Goal: Obtain resource: Obtain resource

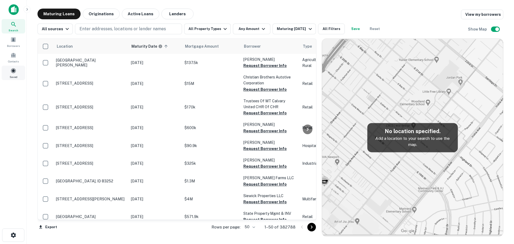
click at [13, 74] on div "Saved" at bounding box center [14, 73] width 24 height 14
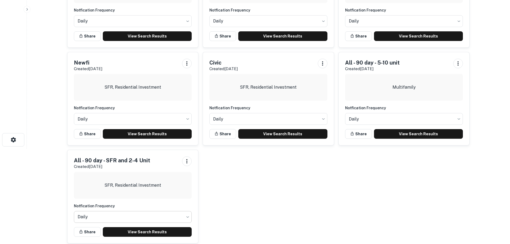
scroll to position [103, 0]
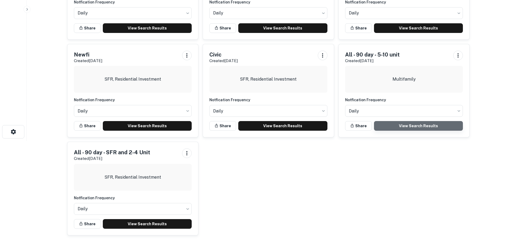
click at [383, 124] on link "View Search Results" at bounding box center [418, 126] width 89 height 10
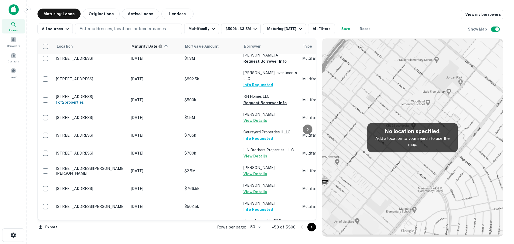
scroll to position [670, 0]
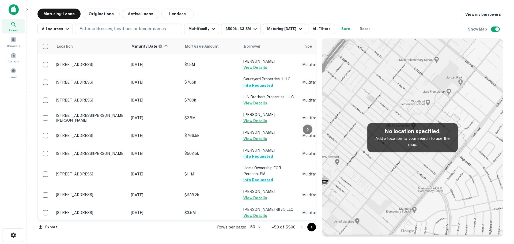
click at [309, 226] on icon "Go to next page" at bounding box center [312, 227] width 6 height 6
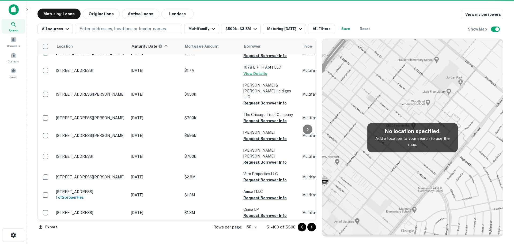
scroll to position [757, 0]
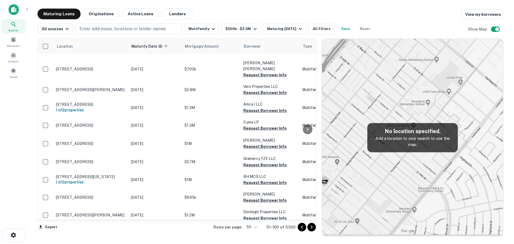
click at [252, 227] on body "Search Borrowers Contacts Saved Maturing Loans Originations Active Loans Lender…" at bounding box center [257, 122] width 514 height 244
click at [255, 216] on li "25" at bounding box center [253, 214] width 16 height 10
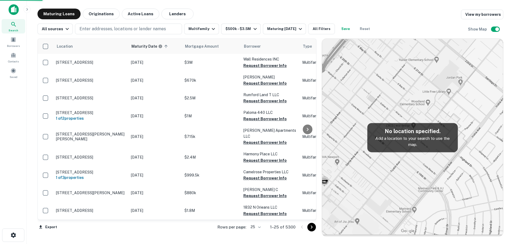
scroll to position [300, 0]
click at [311, 227] on icon "Go to next page" at bounding box center [312, 227] width 6 height 6
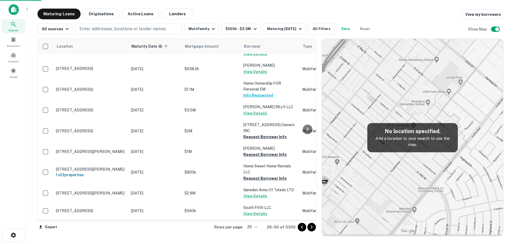
scroll to position [304, 0]
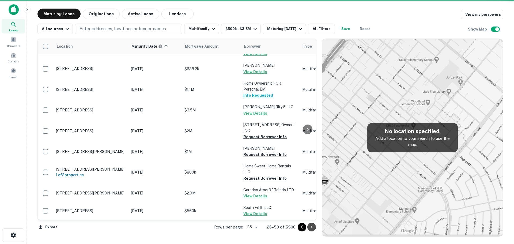
click at [311, 227] on icon "Go to next page" at bounding box center [312, 227] width 6 height 6
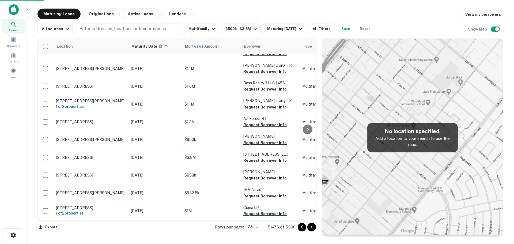
scroll to position [301, 0]
click at [311, 227] on icon "Go to next page" at bounding box center [312, 227] width 6 height 6
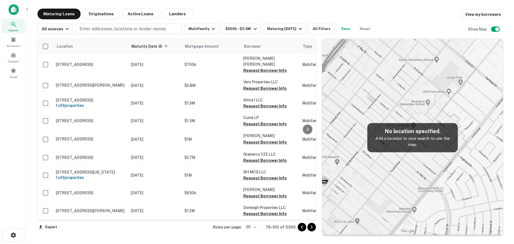
scroll to position [305, 0]
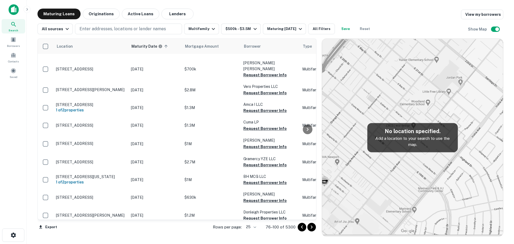
click at [311, 227] on icon "Go to next page" at bounding box center [312, 227] width 6 height 6
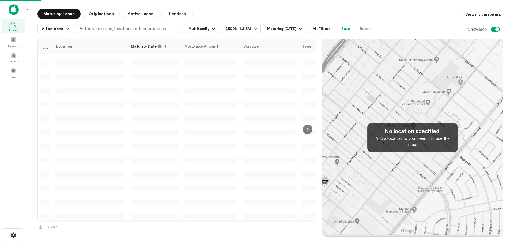
scroll to position [757, 0]
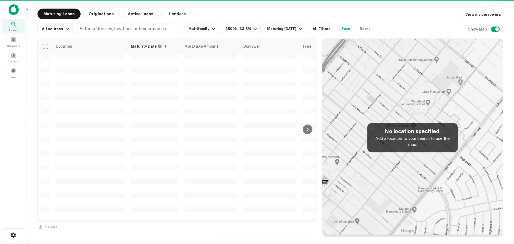
click at [311, 227] on div "Export" at bounding box center [177, 225] width 279 height 11
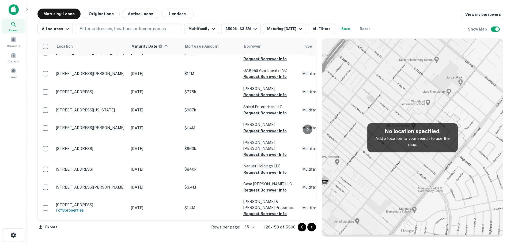
scroll to position [301, 0]
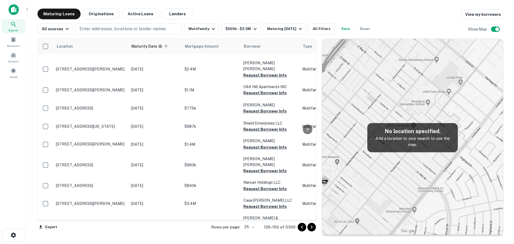
click at [311, 227] on icon "Go to next page" at bounding box center [312, 227] width 6 height 6
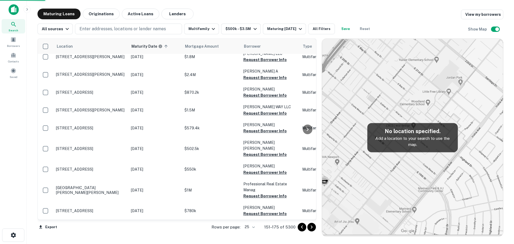
scroll to position [292, 0]
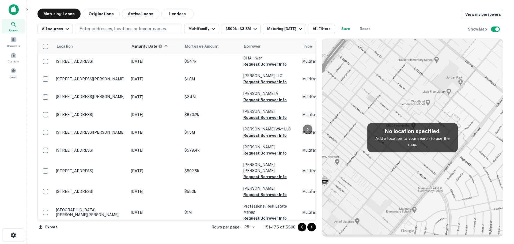
click at [311, 227] on icon "Go to next page" at bounding box center [312, 227] width 6 height 6
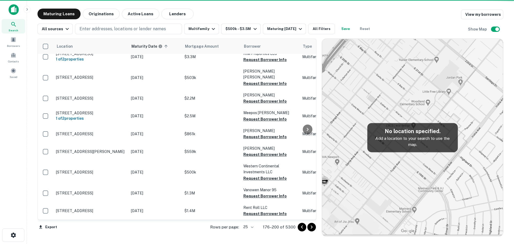
scroll to position [307, 0]
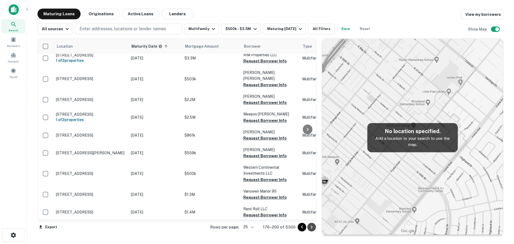
click at [311, 227] on icon "Go to next page" at bounding box center [312, 227] width 6 height 6
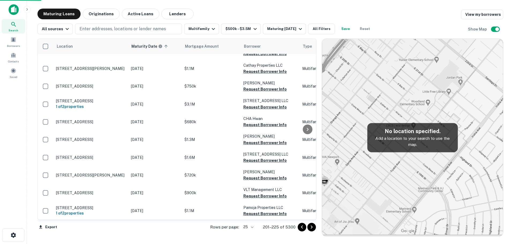
scroll to position [290, 0]
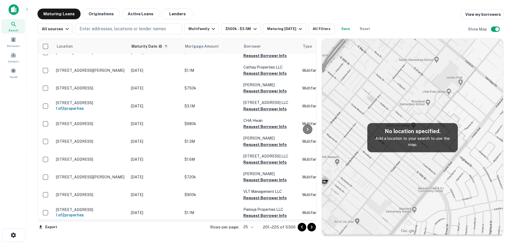
click at [311, 227] on icon "Go to next page" at bounding box center [312, 227] width 6 height 6
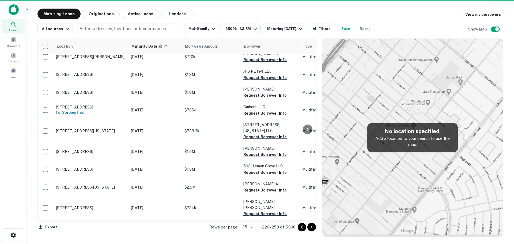
scroll to position [283, 0]
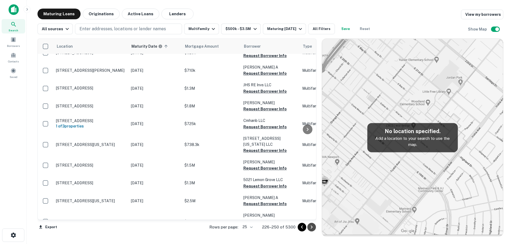
click at [311, 227] on icon "Go to next page" at bounding box center [312, 227] width 6 height 6
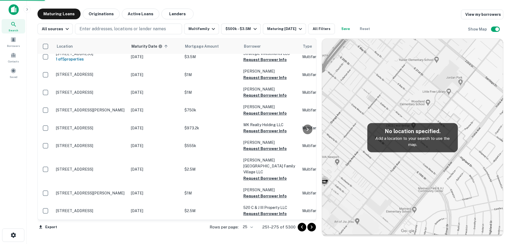
scroll to position [298, 0]
click at [311, 227] on icon "Go to next page" at bounding box center [312, 227] width 6 height 6
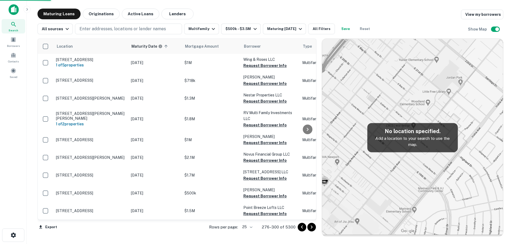
scroll to position [294, 0]
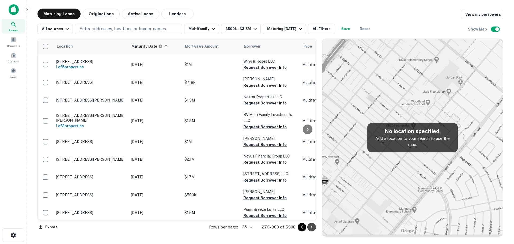
click at [311, 227] on icon "Go to next page" at bounding box center [312, 227] width 6 height 6
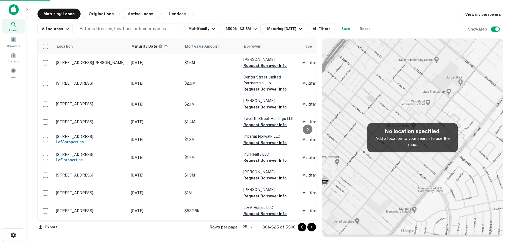
scroll to position [299, 0]
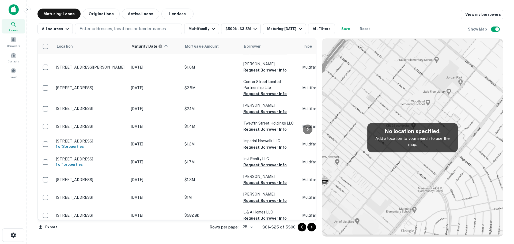
click at [311, 227] on icon "Go to next page" at bounding box center [312, 227] width 6 height 6
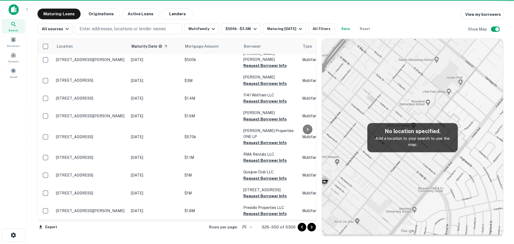
scroll to position [298, 0]
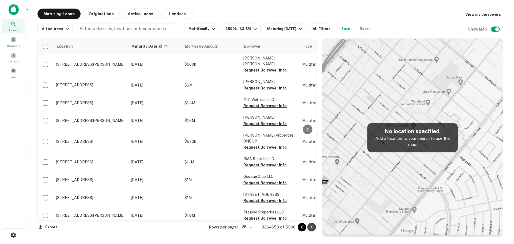
click at [311, 227] on icon "Go to next page" at bounding box center [312, 227] width 6 height 6
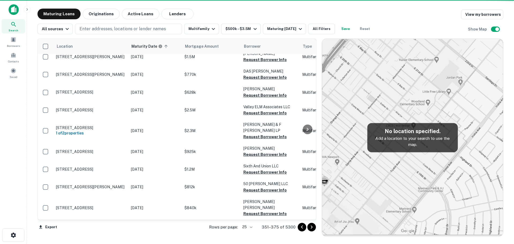
scroll to position [301, 0]
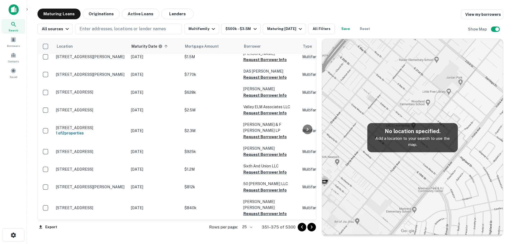
click at [311, 227] on icon "Go to next page" at bounding box center [312, 227] width 6 height 6
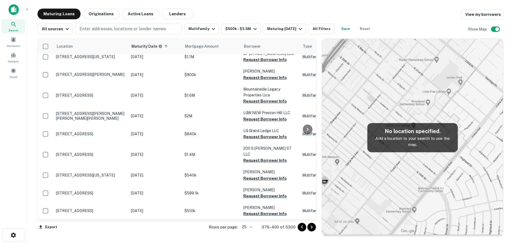
scroll to position [306, 0]
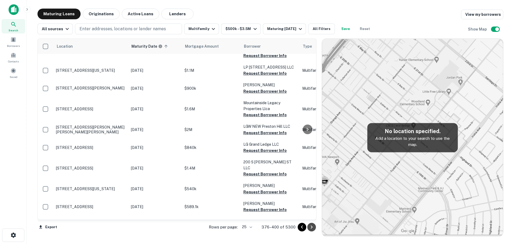
click at [311, 227] on icon "Go to next page" at bounding box center [312, 227] width 6 height 6
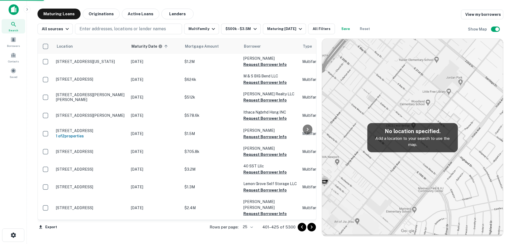
scroll to position [284, 0]
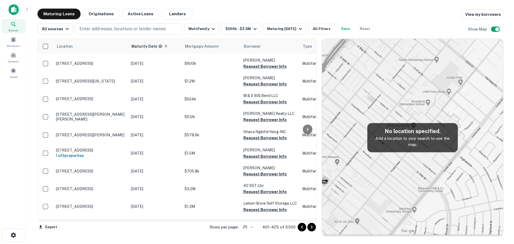
click at [311, 227] on icon "Go to next page" at bounding box center [312, 227] width 6 height 6
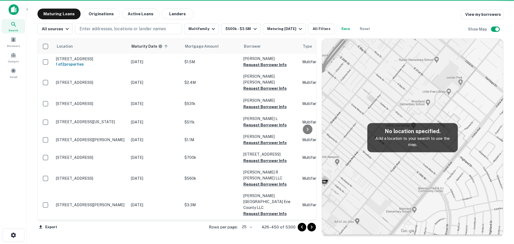
scroll to position [293, 0]
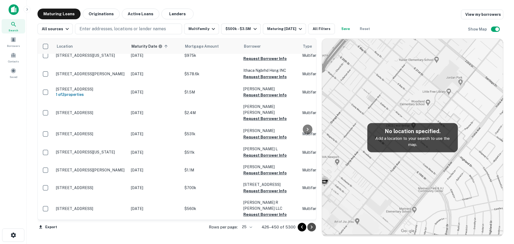
click at [311, 227] on icon "Go to next page" at bounding box center [312, 227] width 6 height 6
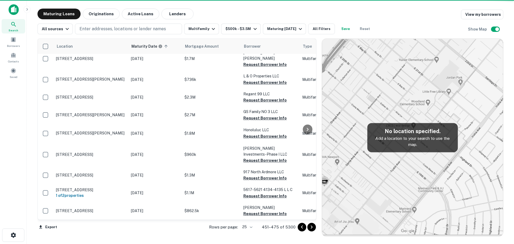
scroll to position [301, 0]
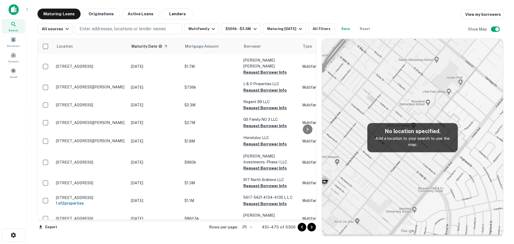
click at [311, 227] on icon "Go to next page" at bounding box center [312, 227] width 6 height 6
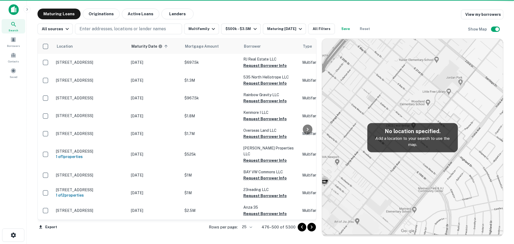
scroll to position [291, 0]
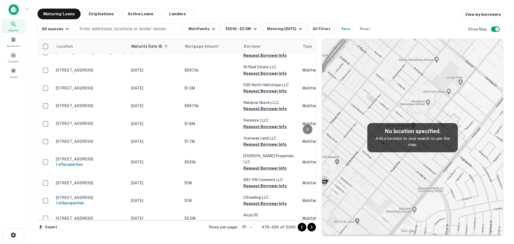
click at [250, 228] on body "Search Borrowers Contacts Saved Maturing Loans Originations Active Loans Lender…" at bounding box center [257, 122] width 514 height 244
click at [249, 234] on li "100" at bounding box center [248, 233] width 16 height 10
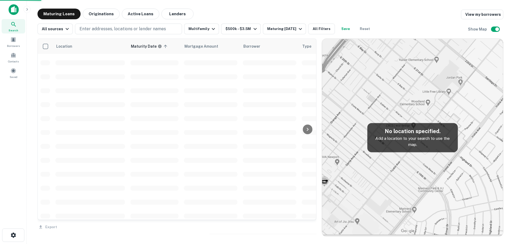
scroll to position [757, 0]
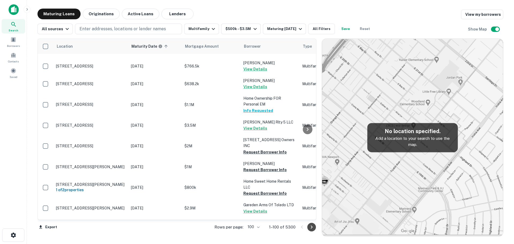
click at [311, 227] on icon "Go to next page" at bounding box center [312, 227] width 6 height 6
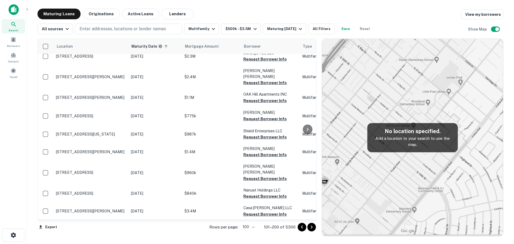
click at [311, 227] on icon "Go to next page" at bounding box center [312, 227] width 6 height 6
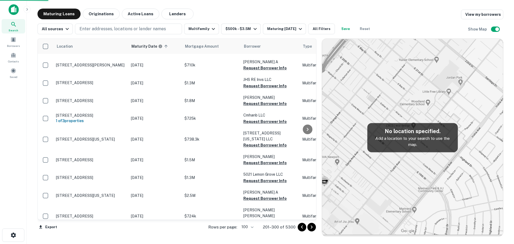
click at [311, 227] on icon "Go to next page" at bounding box center [312, 227] width 6 height 6
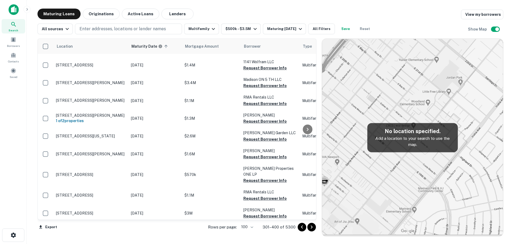
click at [311, 227] on icon "Go to next page" at bounding box center [312, 227] width 6 height 6
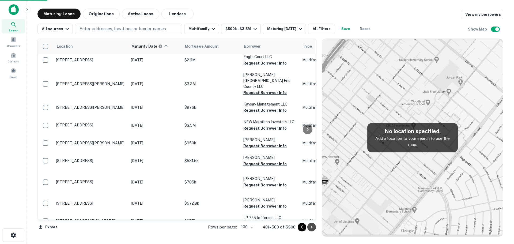
click at [311, 227] on icon "Go to next page" at bounding box center [312, 227] width 6 height 6
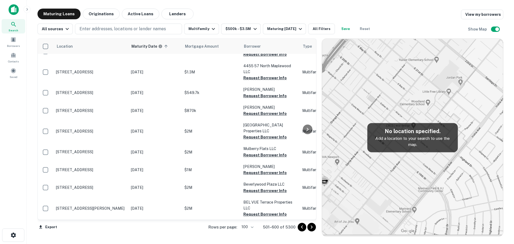
click at [311, 227] on icon "Go to next page" at bounding box center [312, 227] width 6 height 6
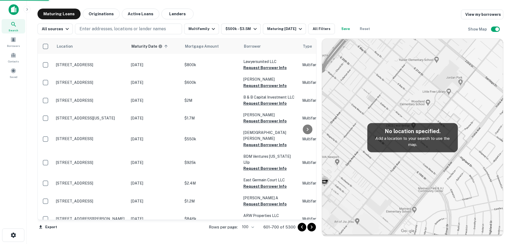
click at [311, 227] on icon "Go to next page" at bounding box center [312, 227] width 6 height 6
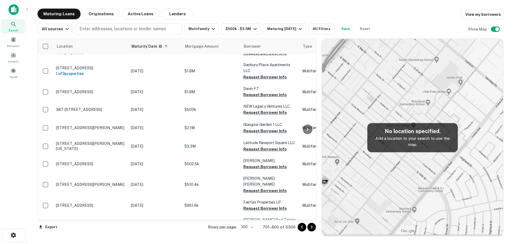
click at [311, 227] on icon "Go to next page" at bounding box center [312, 227] width 6 height 6
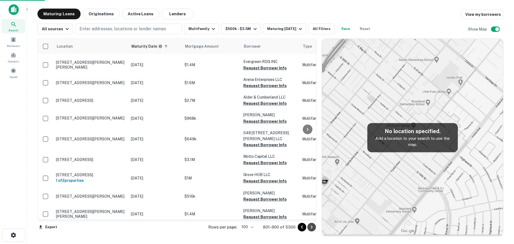
click at [311, 227] on icon "Go to next page" at bounding box center [312, 227] width 6 height 6
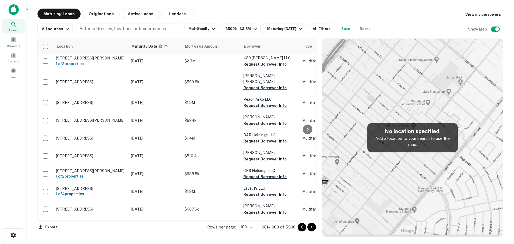
click at [311, 227] on icon "Go to next page" at bounding box center [312, 227] width 6 height 6
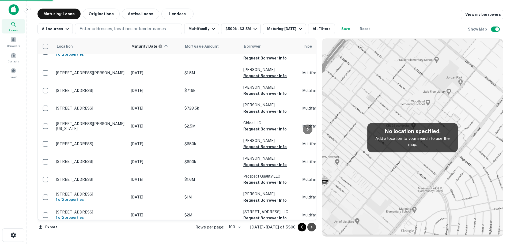
click at [311, 227] on icon "Go to next page" at bounding box center [312, 227] width 6 height 6
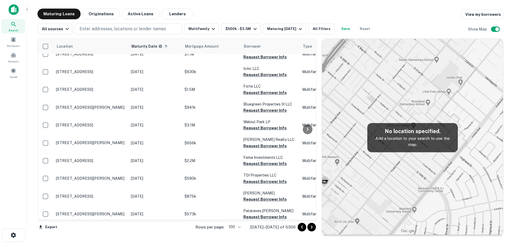
click at [311, 227] on icon "Go to next page" at bounding box center [312, 227] width 6 height 6
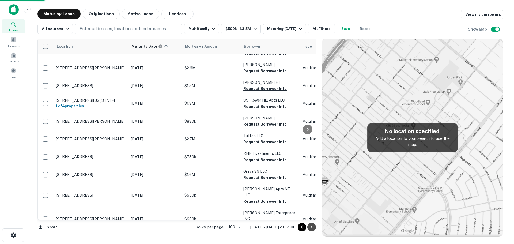
click at [311, 227] on icon "Go to next page" at bounding box center [312, 227] width 6 height 6
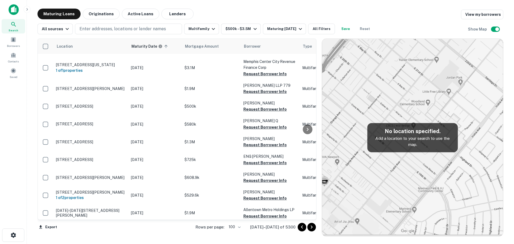
click at [311, 227] on icon "Go to next page" at bounding box center [312, 227] width 6 height 6
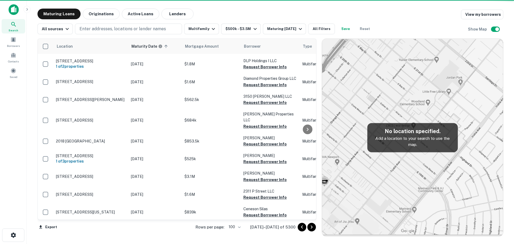
click at [311, 227] on icon "Go to next page" at bounding box center [312, 227] width 6 height 6
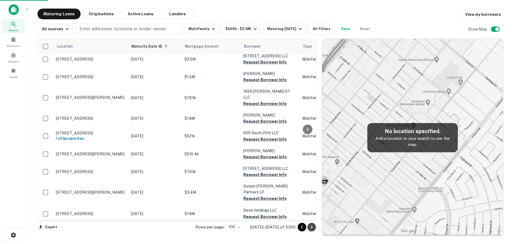
click at [311, 227] on icon "Go to next page" at bounding box center [312, 227] width 6 height 6
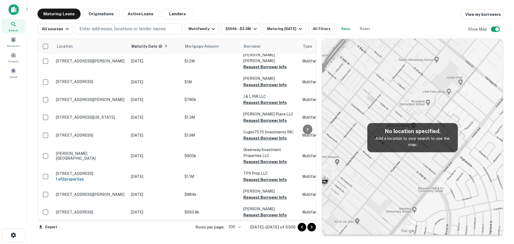
click at [311, 227] on icon "Go to next page" at bounding box center [312, 227] width 6 height 6
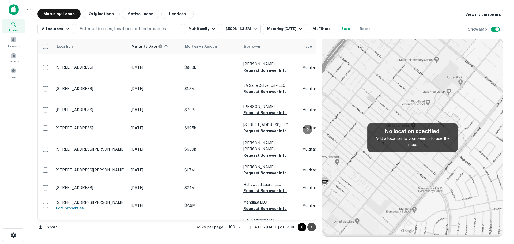
click at [311, 227] on icon "Go to next page" at bounding box center [312, 227] width 6 height 6
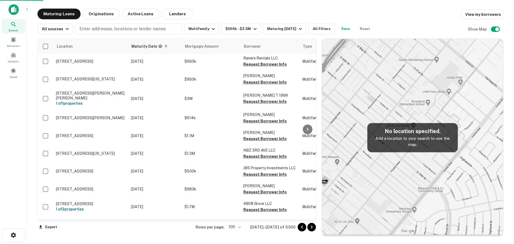
click at [311, 227] on icon "Go to next page" at bounding box center [312, 227] width 6 height 6
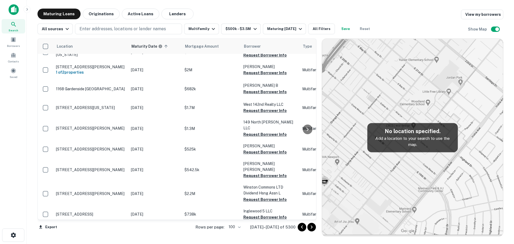
click at [311, 227] on icon "Go to next page" at bounding box center [312, 227] width 6 height 6
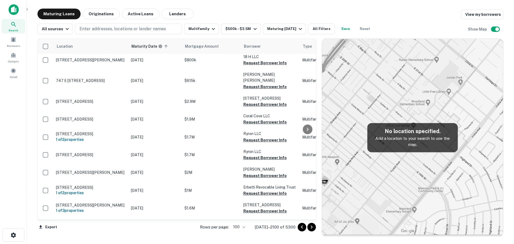
click at [311, 227] on icon "Go to next page" at bounding box center [312, 227] width 6 height 6
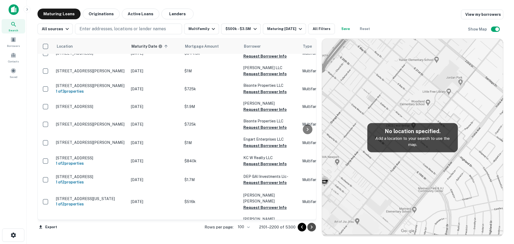
click at [311, 227] on icon "Go to next page" at bounding box center [312, 227] width 6 height 6
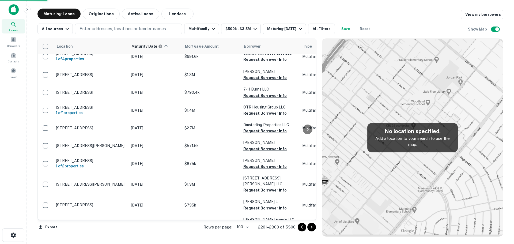
click at [311, 227] on icon "Go to next page" at bounding box center [312, 227] width 6 height 6
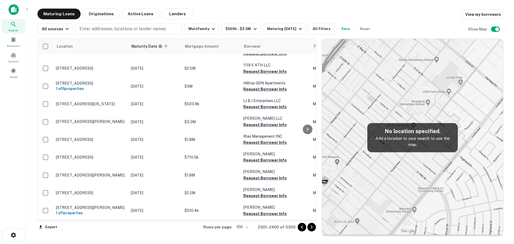
click at [311, 227] on icon "Go to next page" at bounding box center [312, 227] width 6 height 6
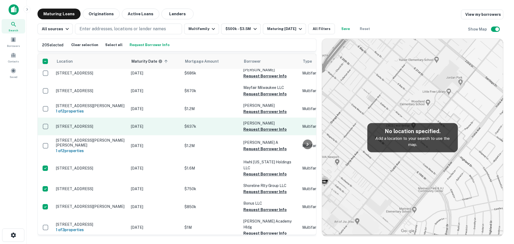
scroll to position [1484, 0]
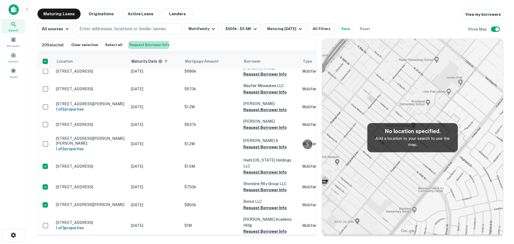
click at [143, 45] on button "Request Borrower Info" at bounding box center [149, 45] width 43 height 8
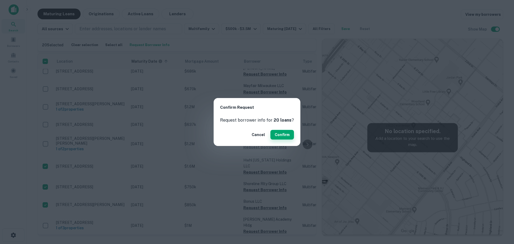
click at [281, 135] on button "Confirm" at bounding box center [283, 135] width 24 height 10
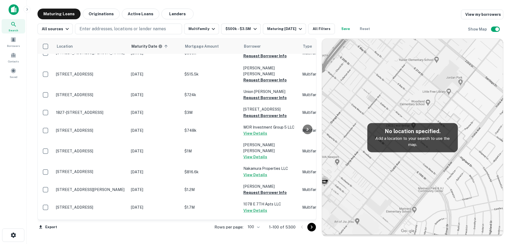
scroll to position [1472, 0]
